Goal: Task Accomplishment & Management: Complete application form

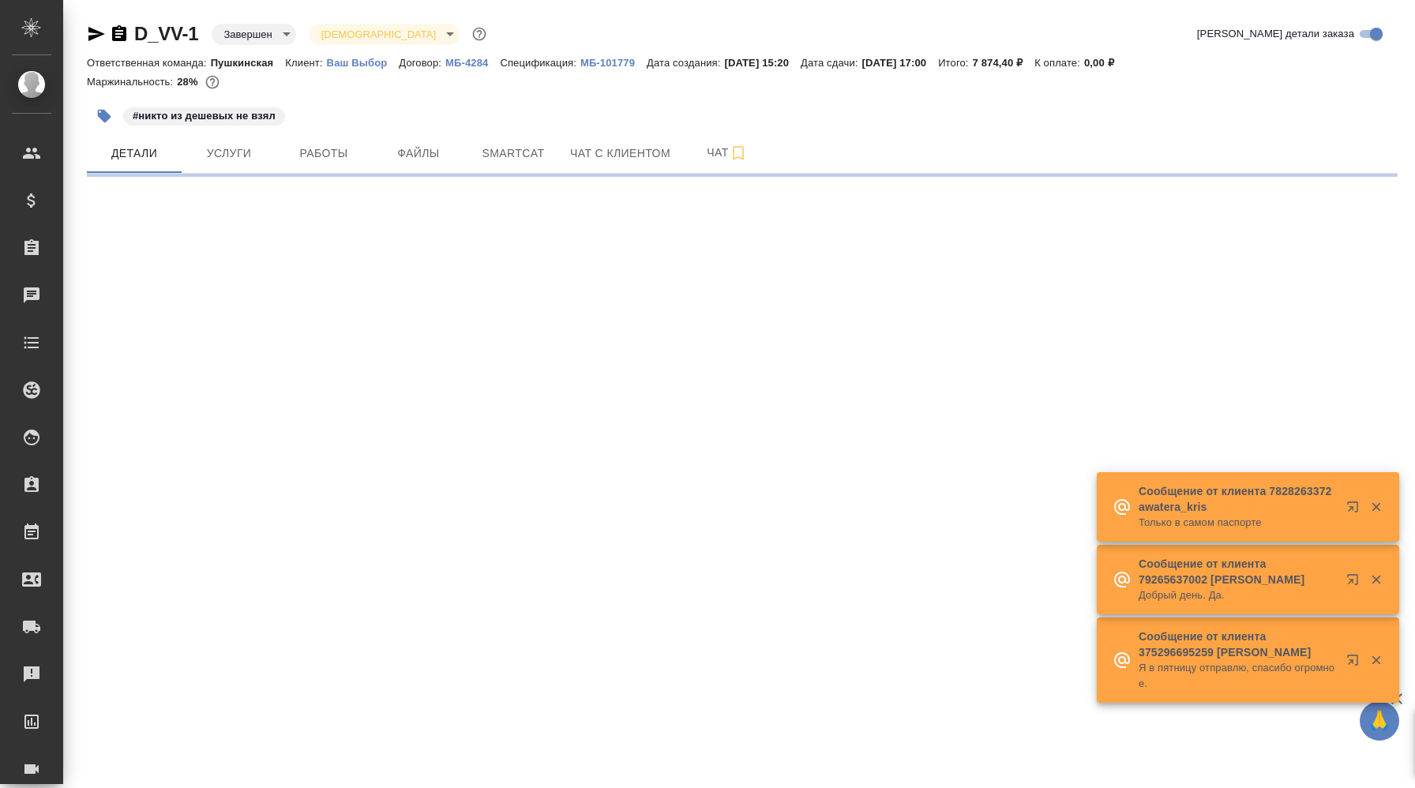
select select "RU"
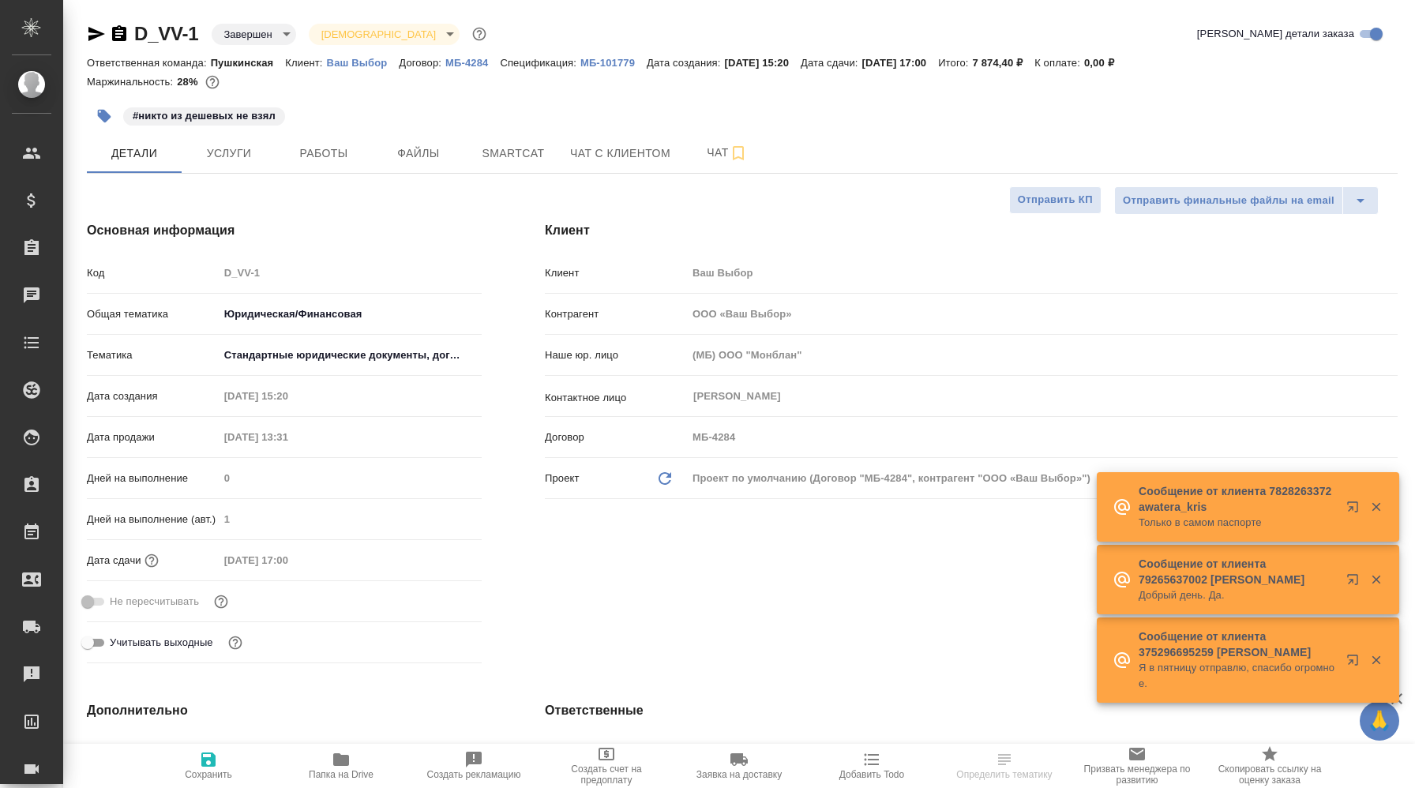
type input "Юридический"
type textarea "x"
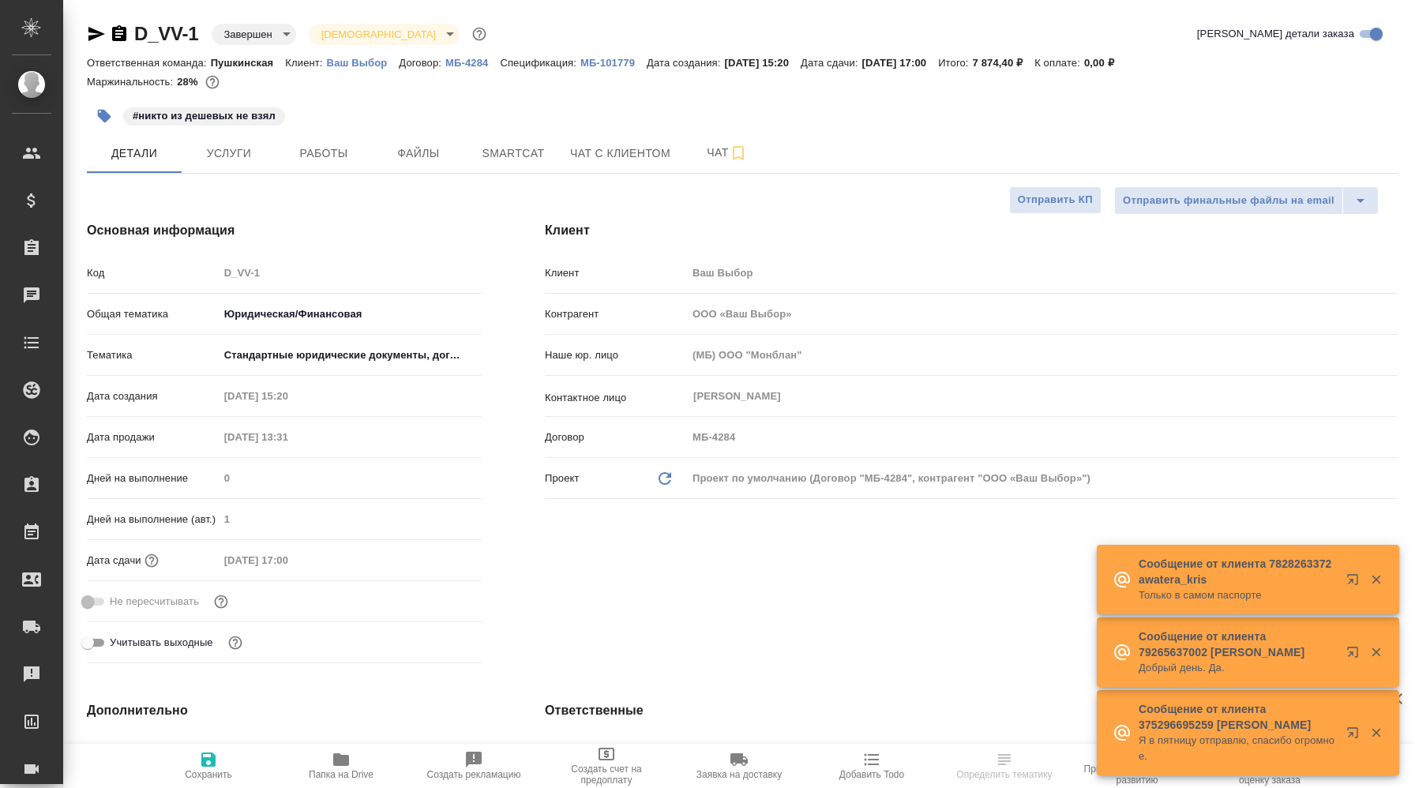
type input "Matveeva Anastasia"
type input "Гудина Александра"
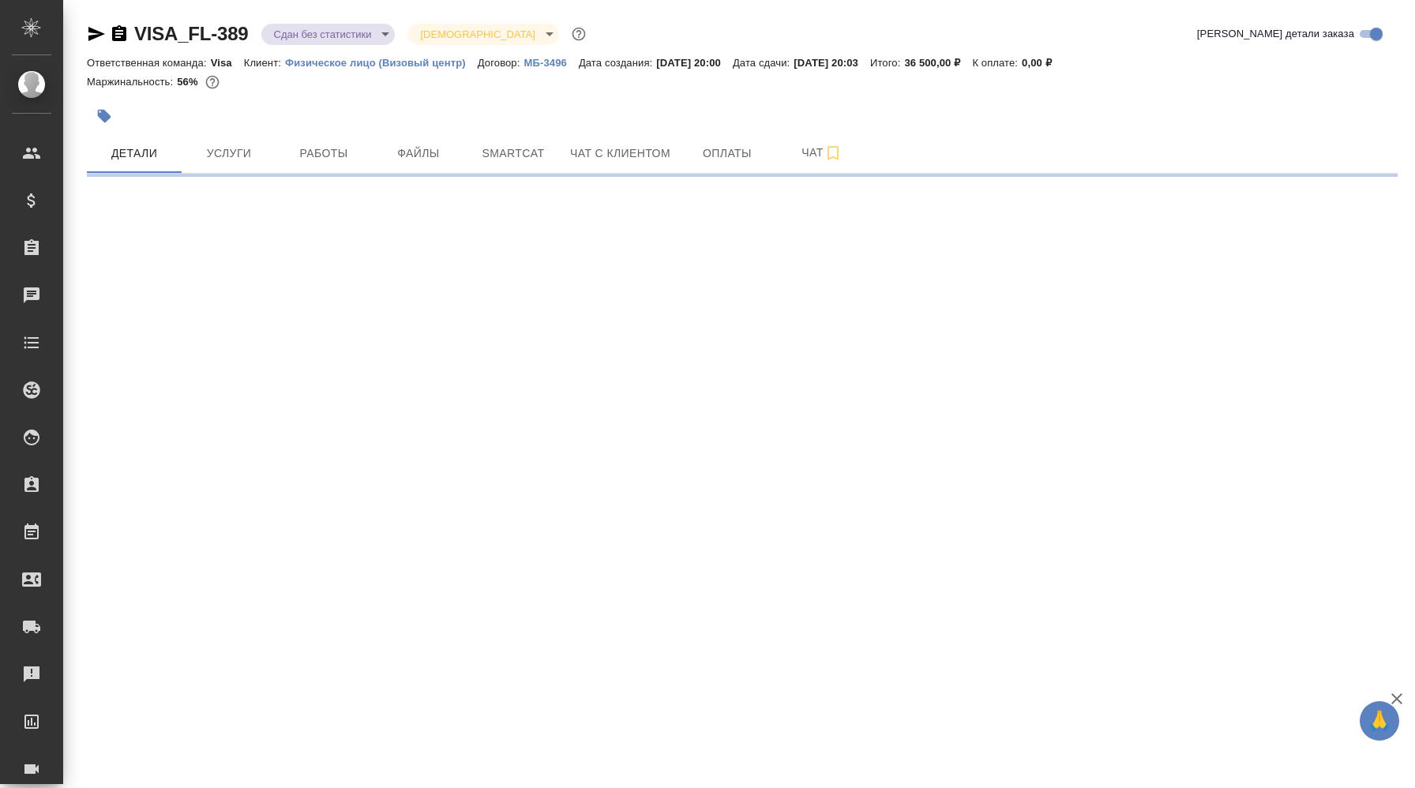
select select "RU"
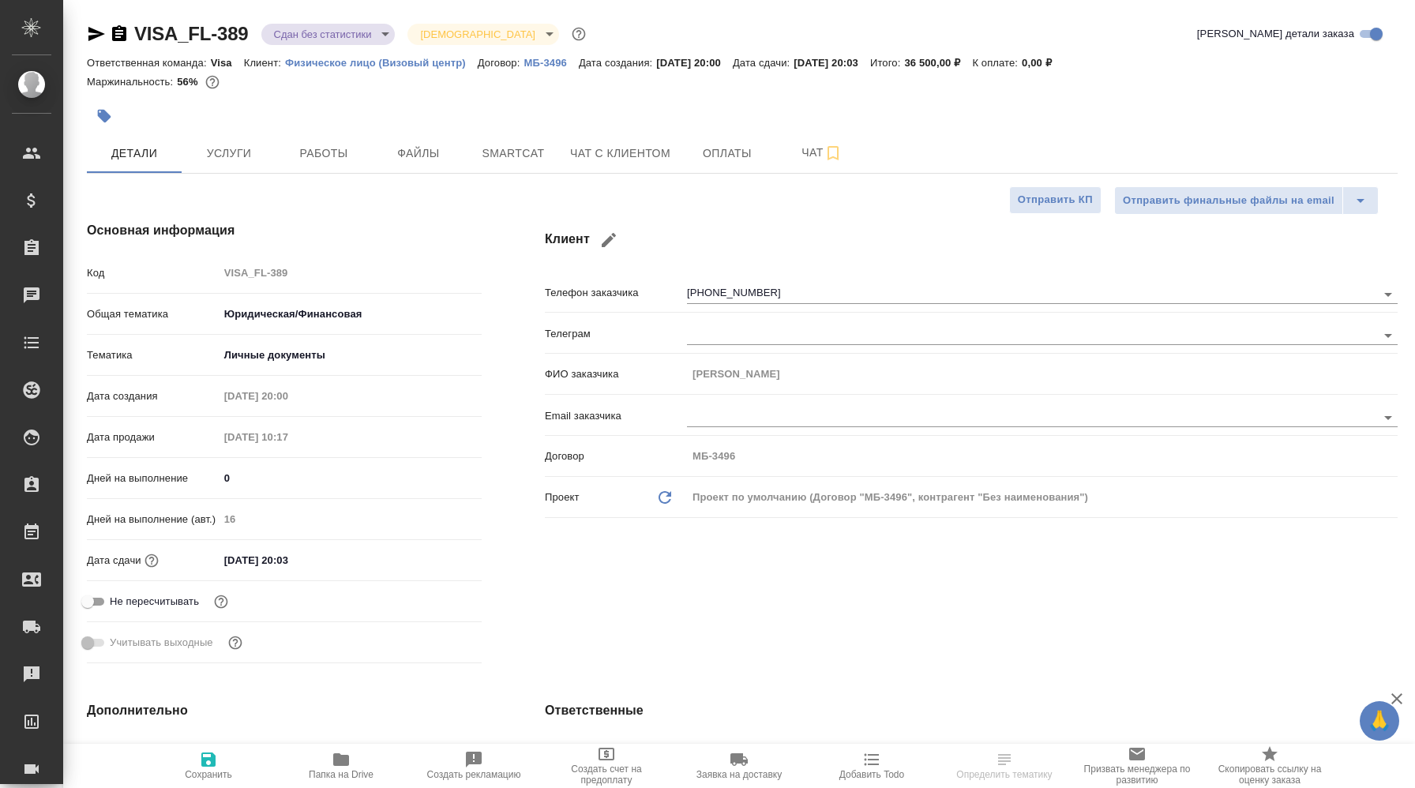
type textarea "x"
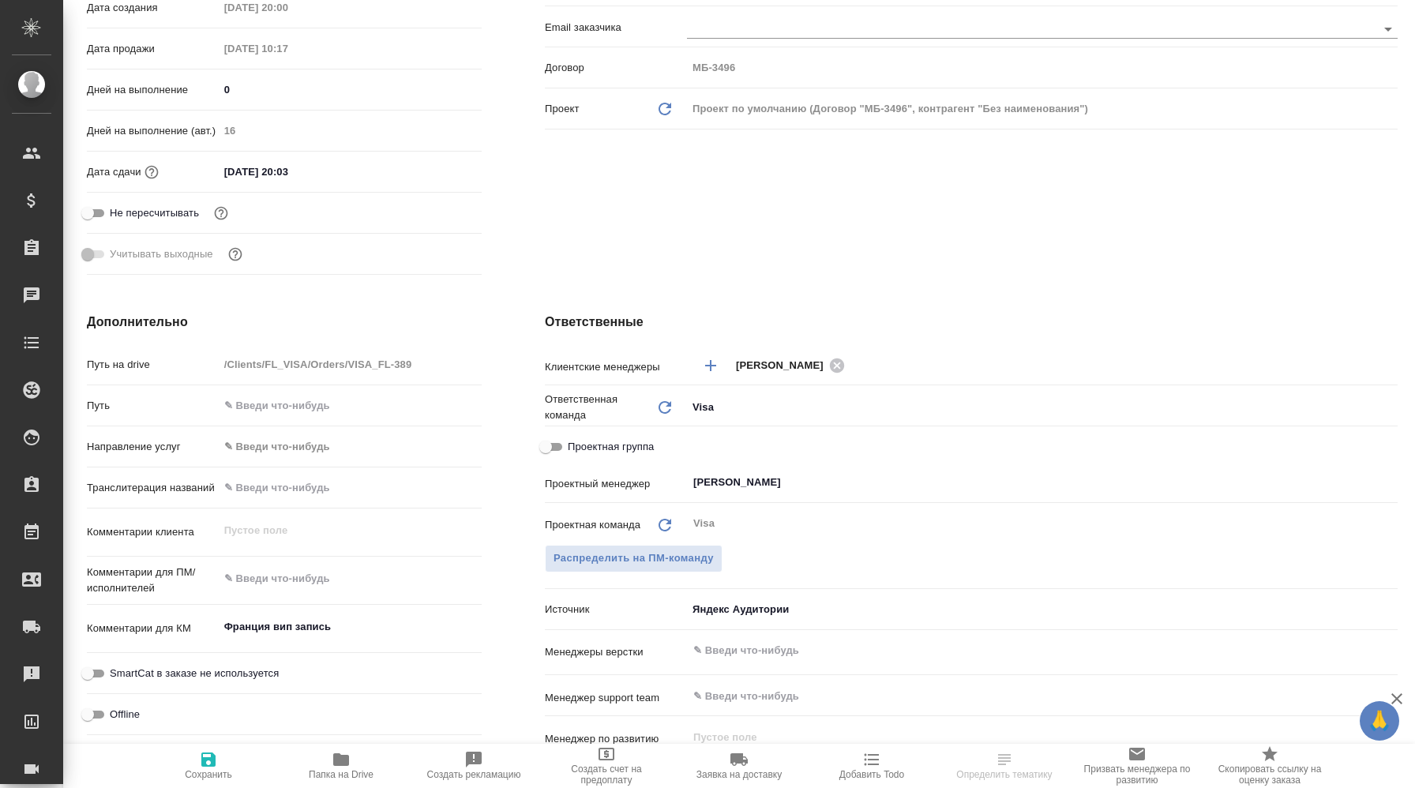
scroll to position [392, 0]
type textarea "x"
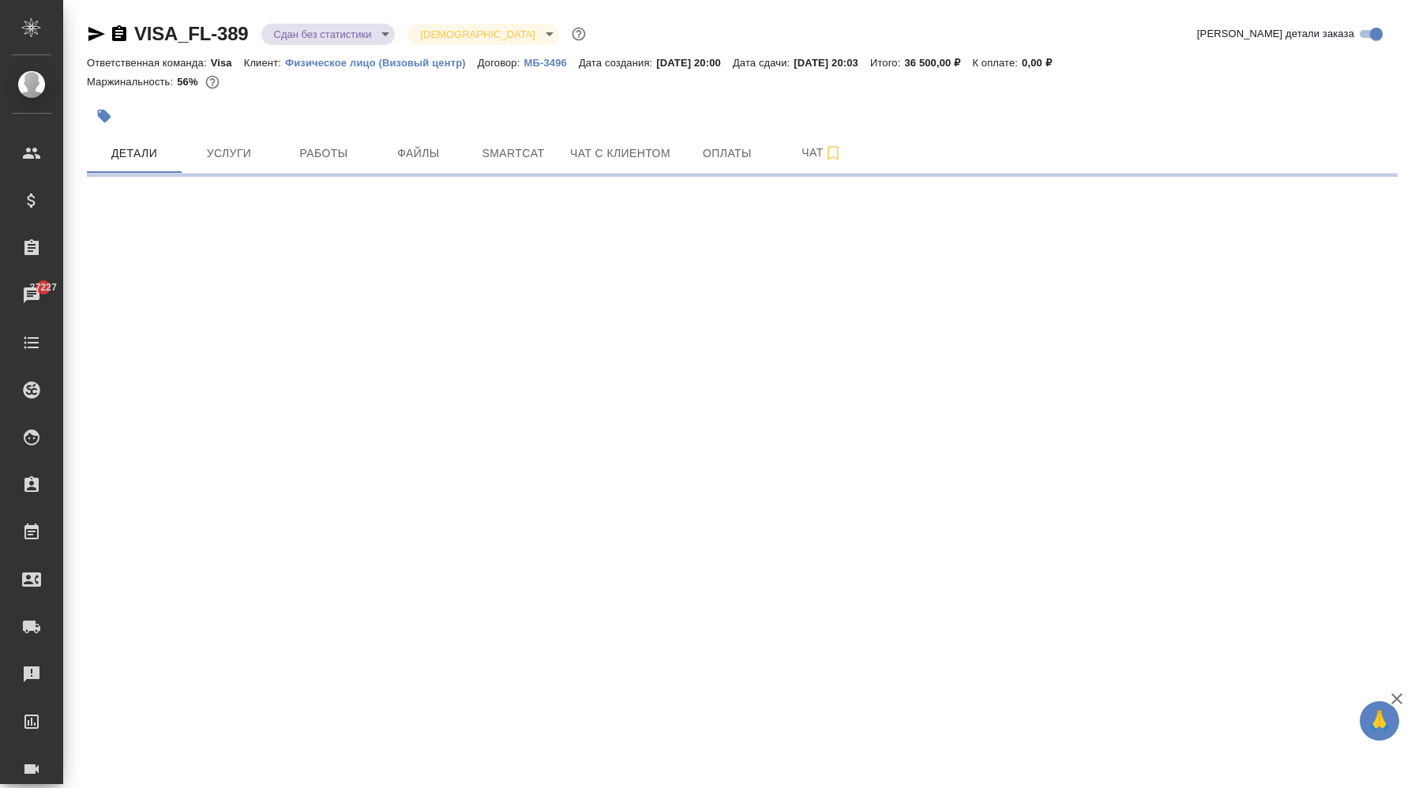
select select "RU"
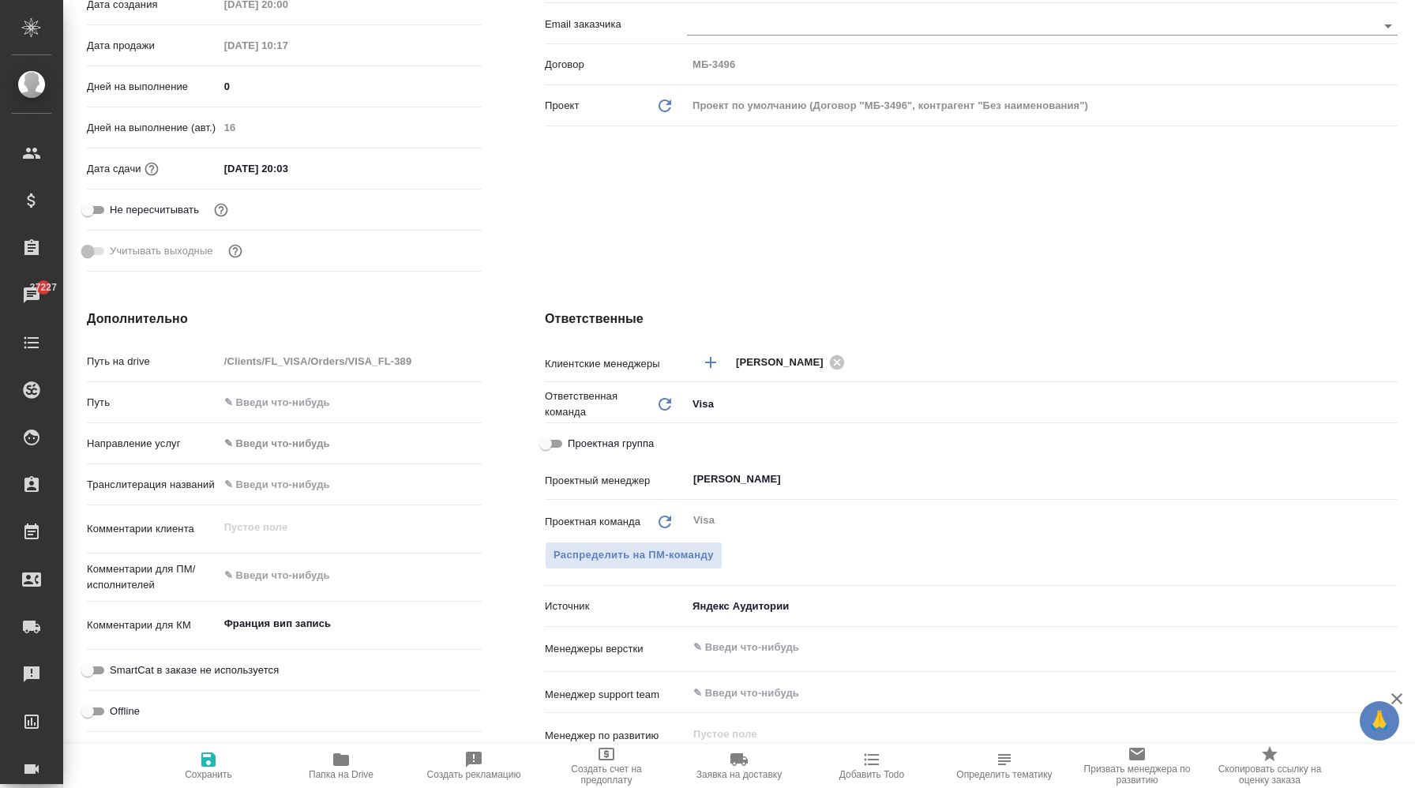
type textarea "x"
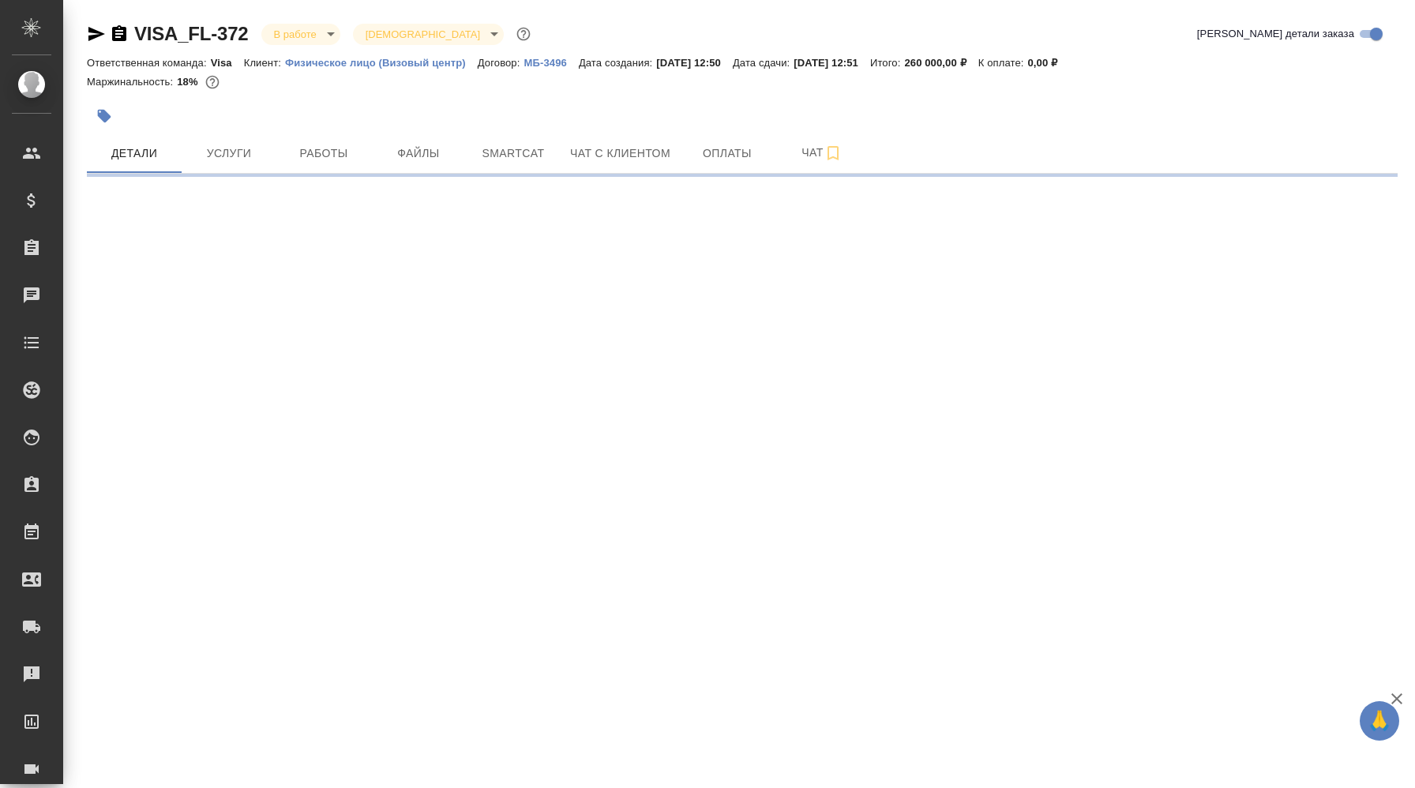
select select "RU"
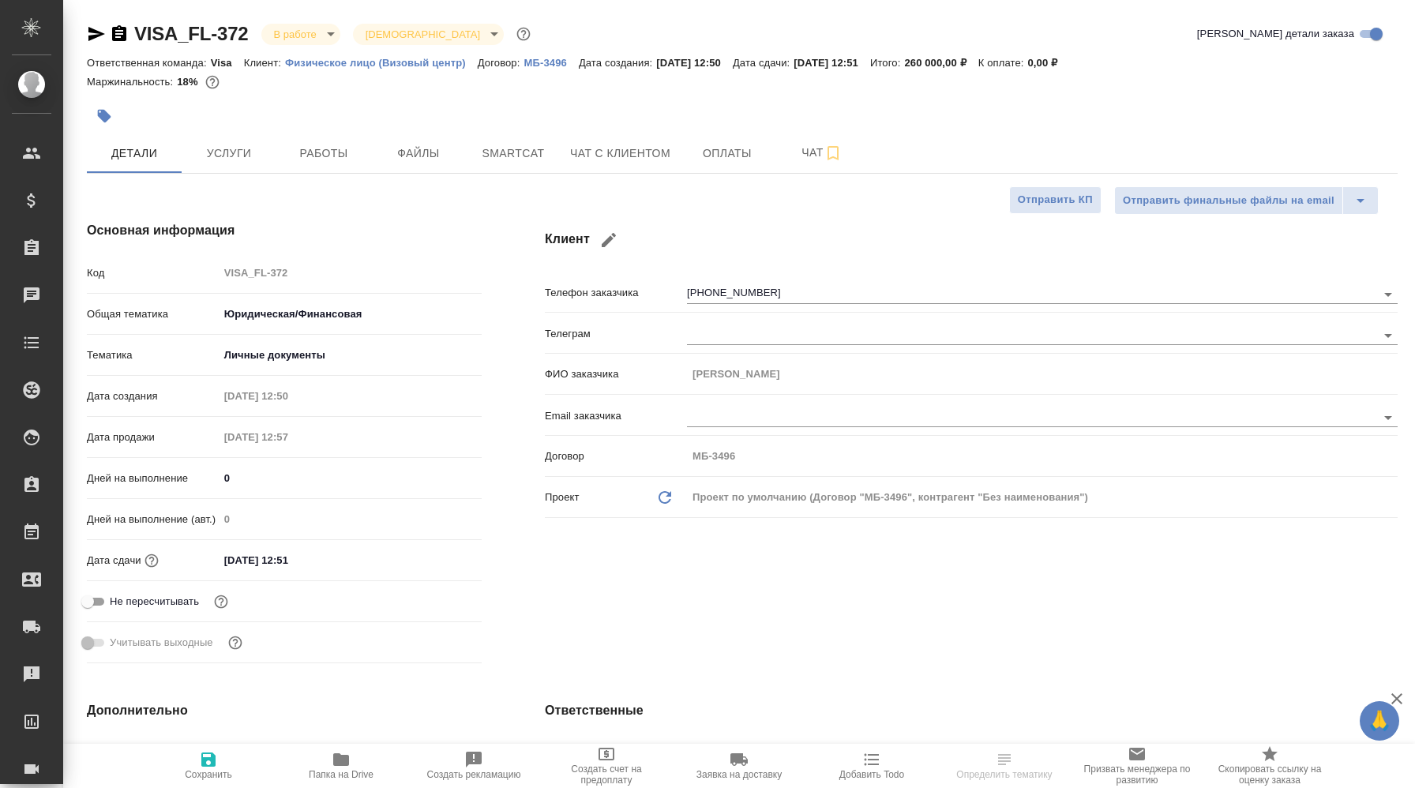
type textarea "x"
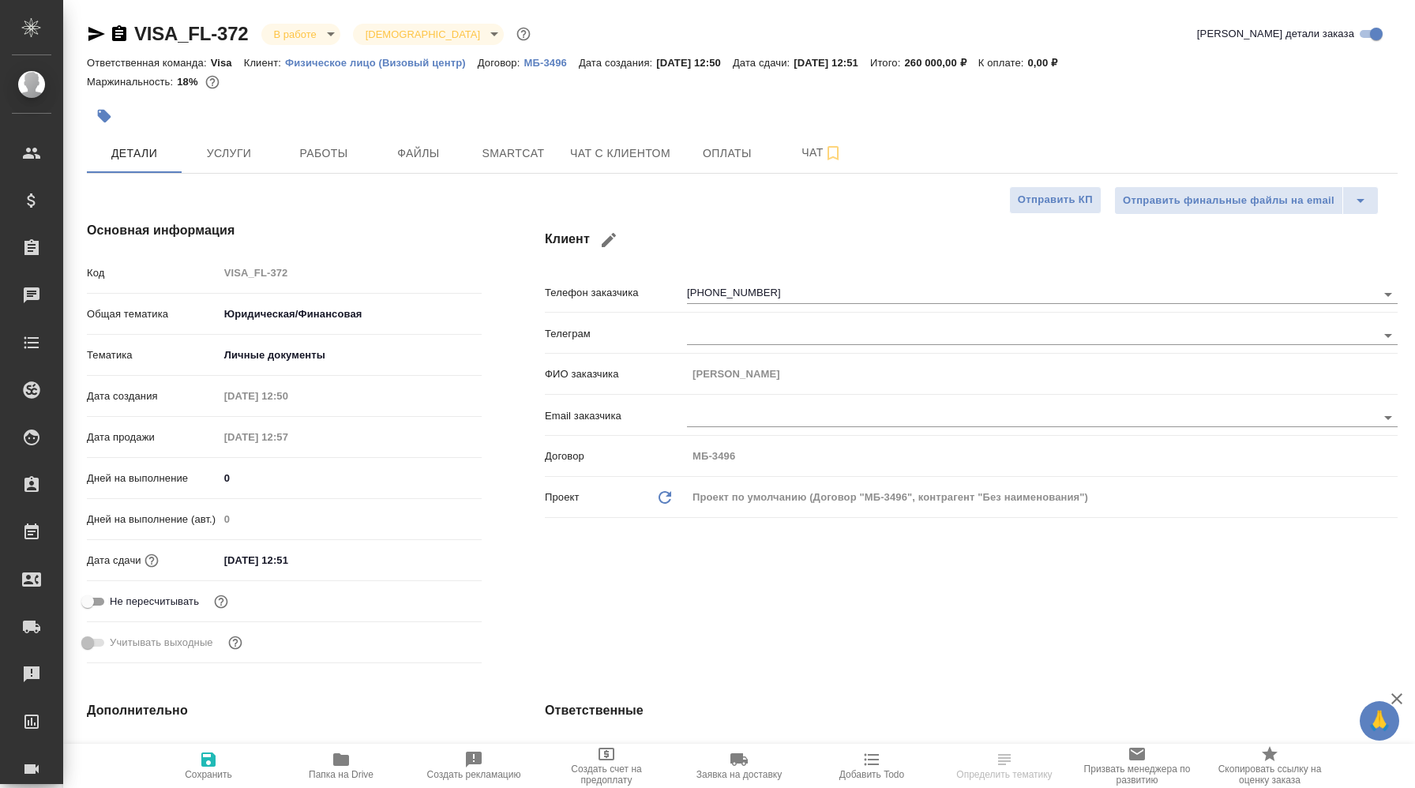
type textarea "x"
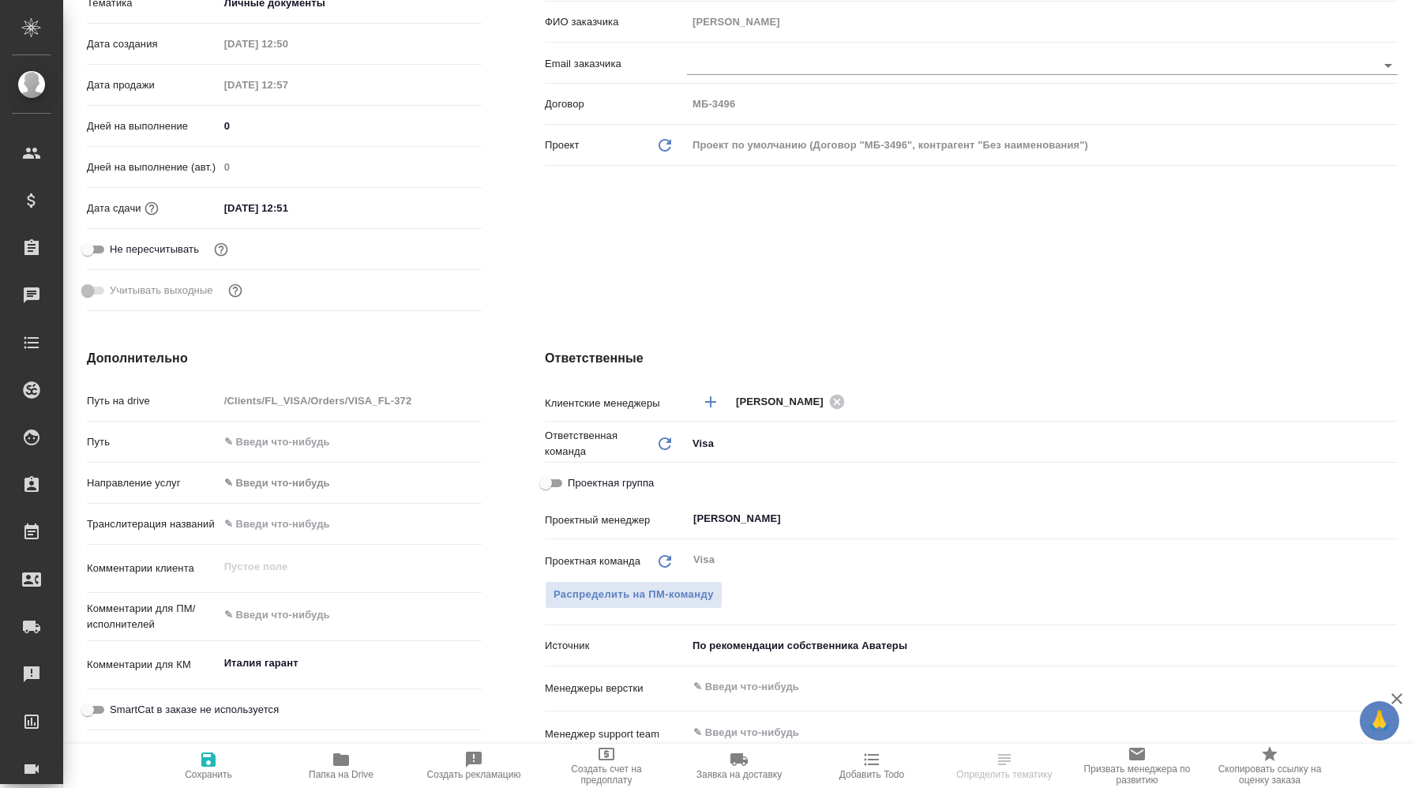
scroll to position [351, 0]
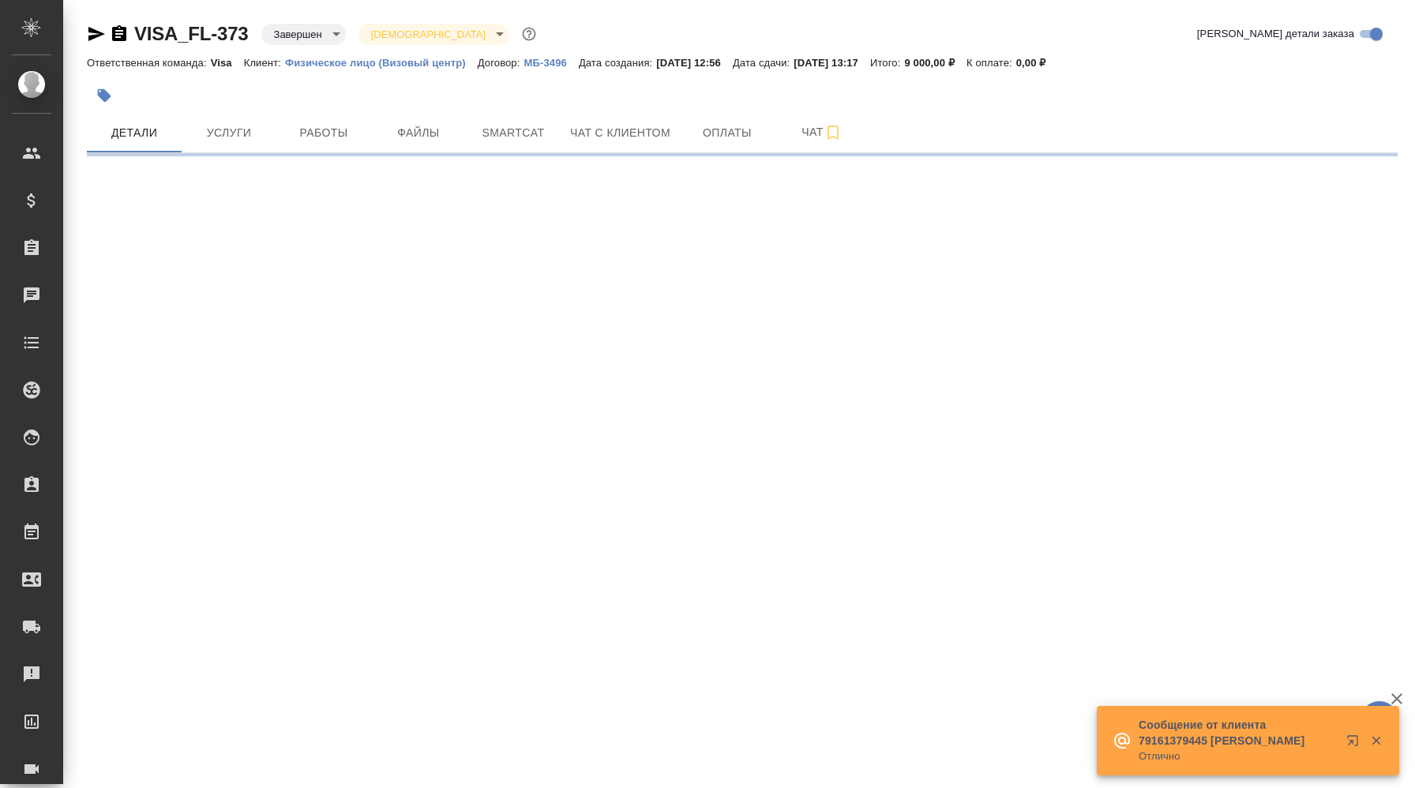
select select "RU"
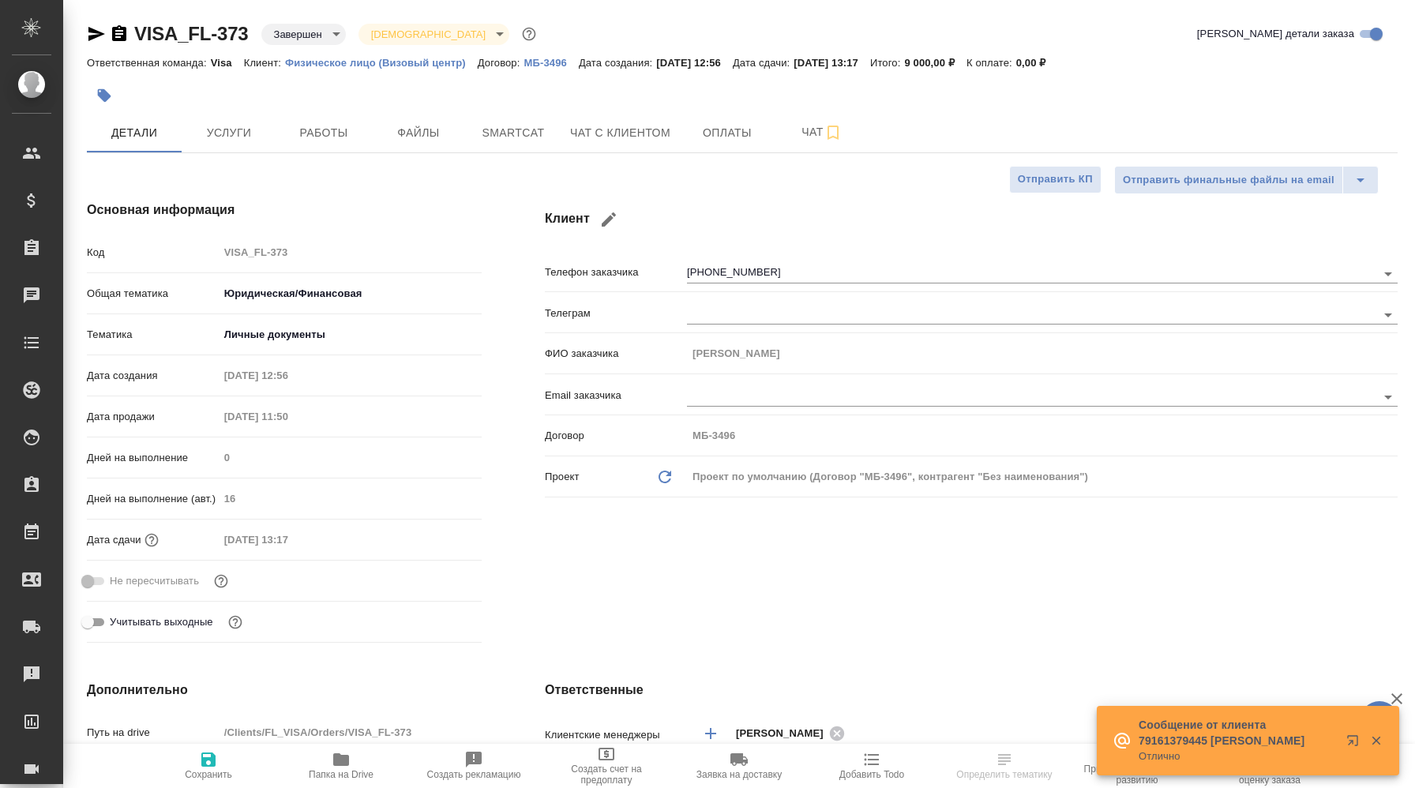
type textarea "x"
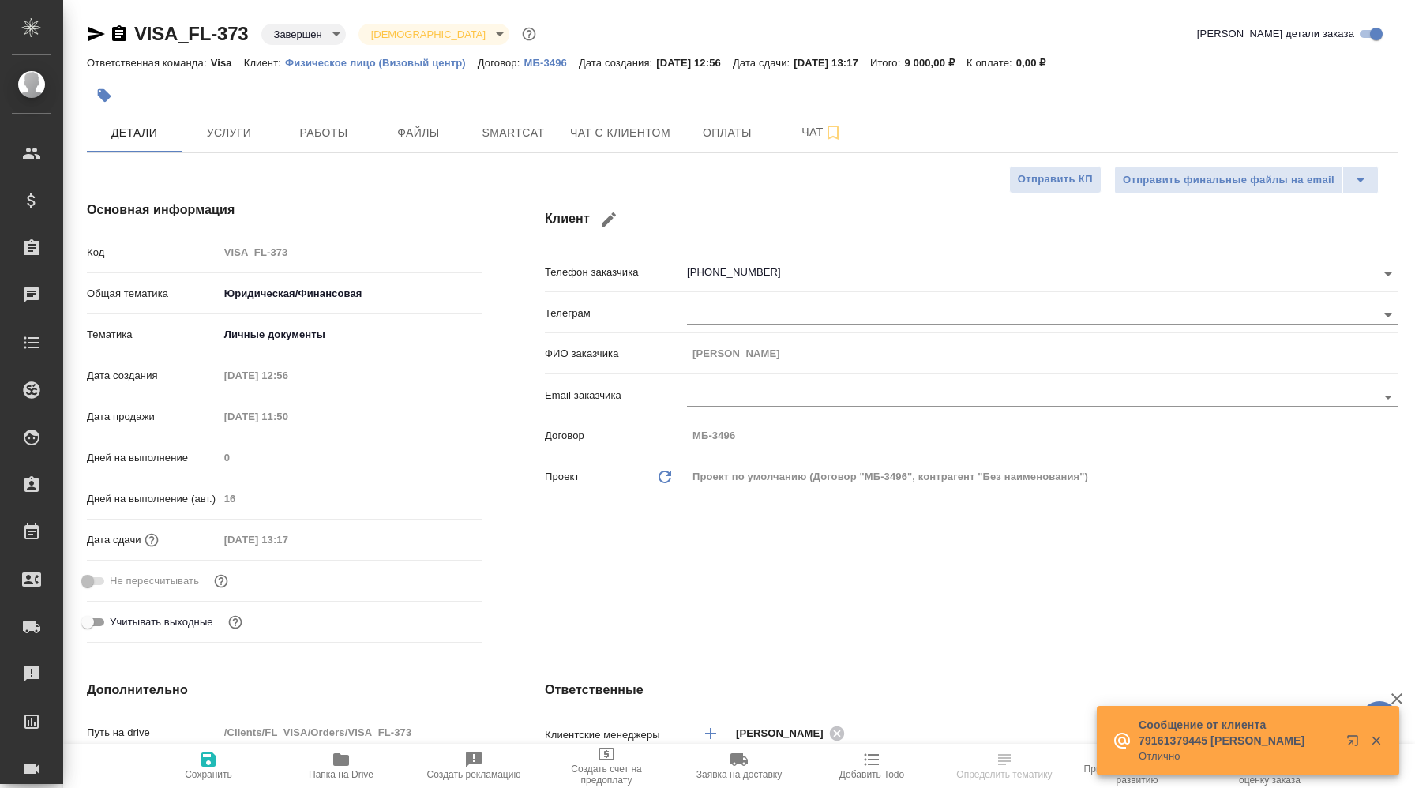
type textarea "x"
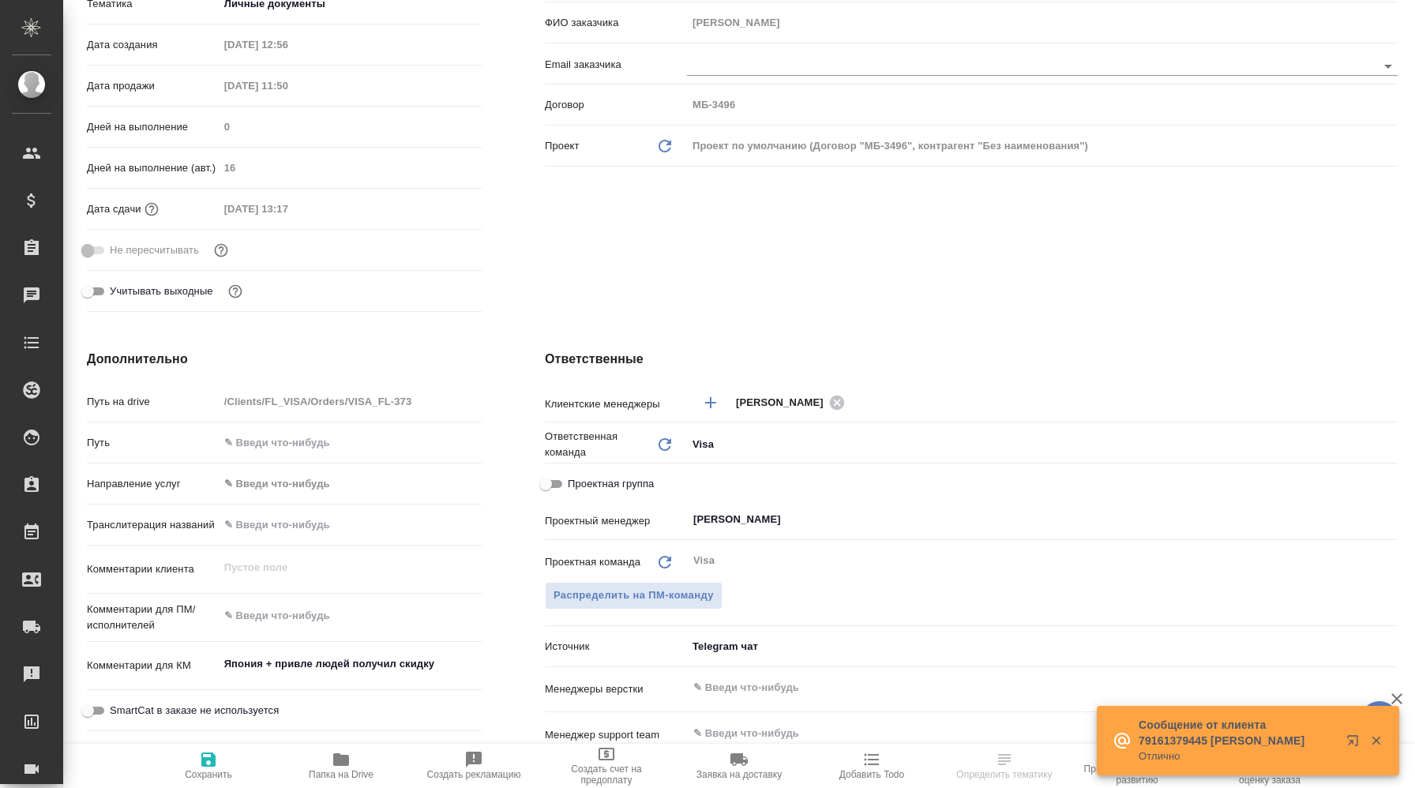
scroll to position [351, 0]
